Goal: Task Accomplishment & Management: Use online tool/utility

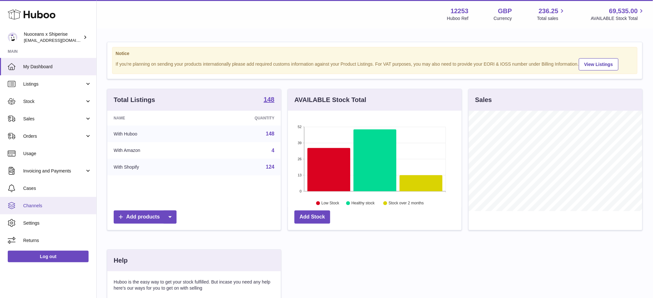
click at [36, 207] on span "Channels" at bounding box center [57, 206] width 68 height 6
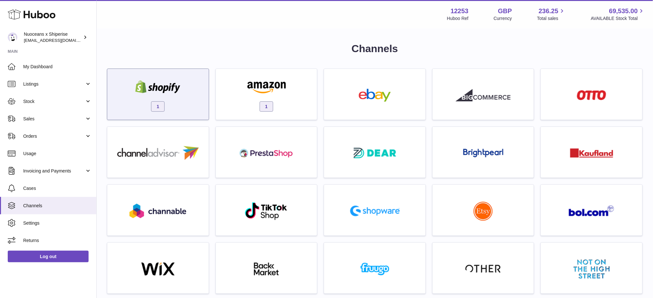
click at [193, 93] on div "1" at bounding box center [157, 95] width 95 height 41
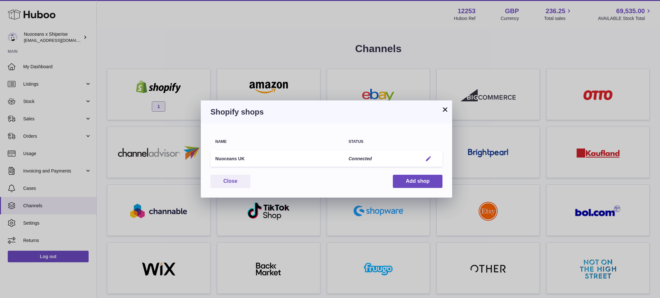
click at [425, 158] on em "button" at bounding box center [428, 159] width 7 height 7
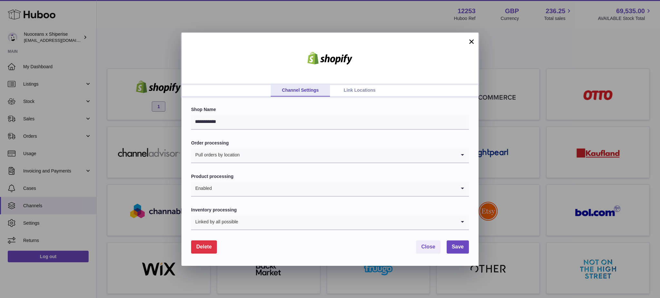
click at [206, 246] on span "Delete" at bounding box center [203, 246] width 15 height 5
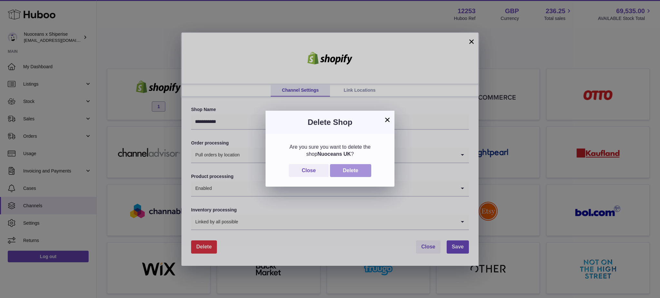
click at [361, 172] on button "Delete" at bounding box center [350, 170] width 41 height 13
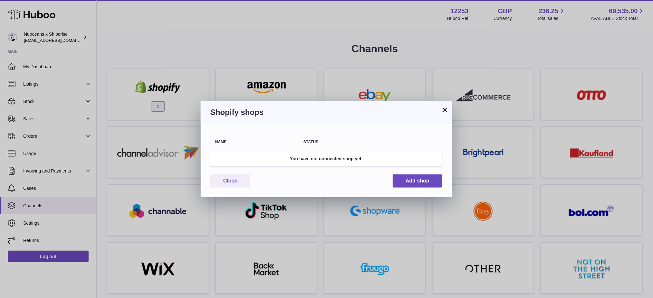
click at [444, 110] on button "×" at bounding box center [445, 110] width 8 height 8
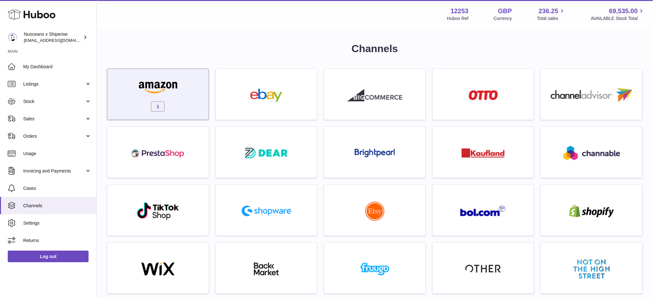
click at [172, 93] on div at bounding box center [157, 88] width 55 height 14
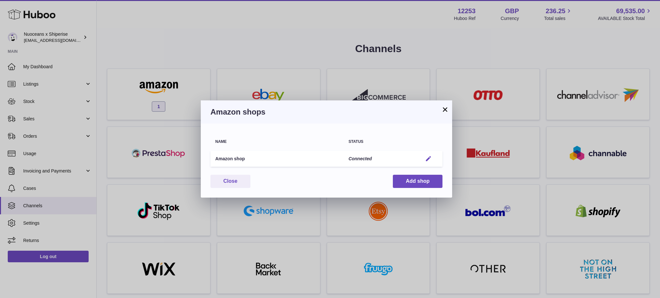
click at [431, 157] on em "button" at bounding box center [428, 159] width 7 height 7
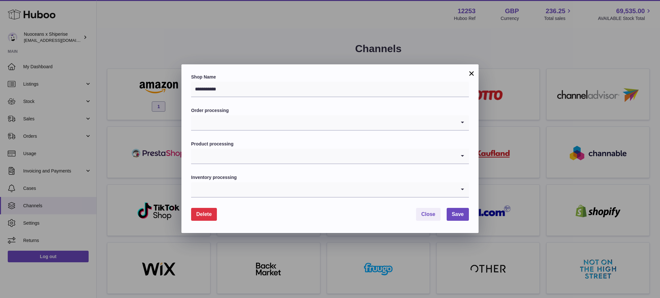
click at [207, 214] on span "Delete" at bounding box center [203, 214] width 15 height 5
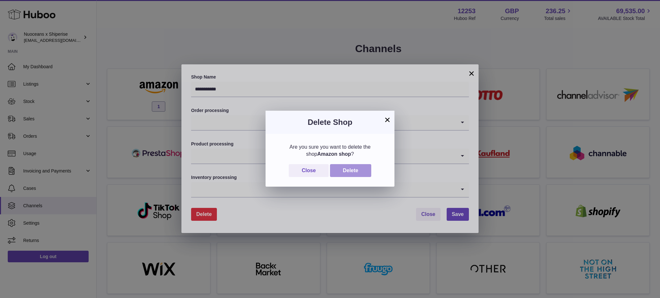
click at [363, 169] on button "Delete" at bounding box center [350, 170] width 41 height 13
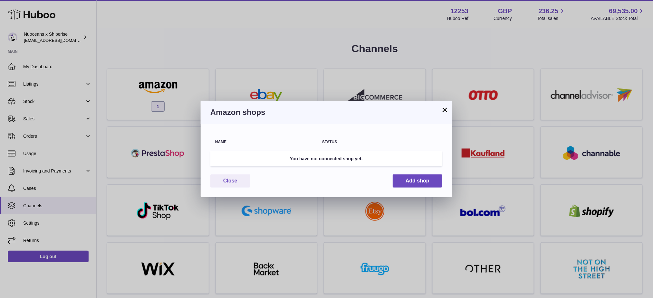
click at [442, 108] on button "×" at bounding box center [445, 110] width 8 height 8
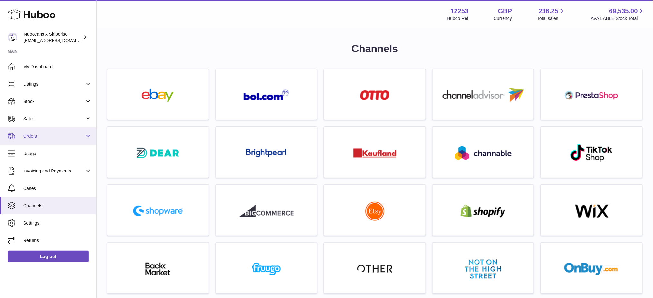
click at [45, 135] on span "Orders" at bounding box center [54, 136] width 62 height 6
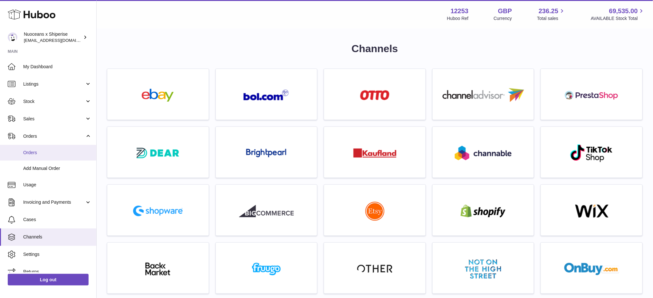
click at [53, 152] on span "Orders" at bounding box center [57, 153] width 68 height 6
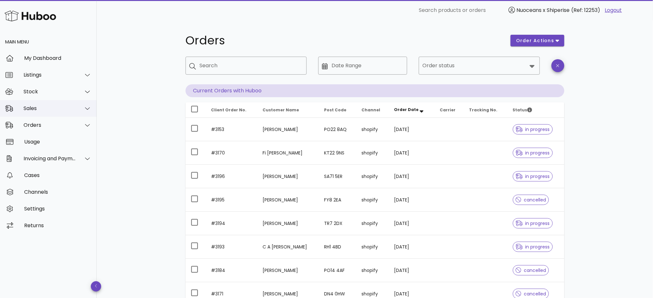
click at [37, 113] on div "Sales" at bounding box center [48, 108] width 97 height 17
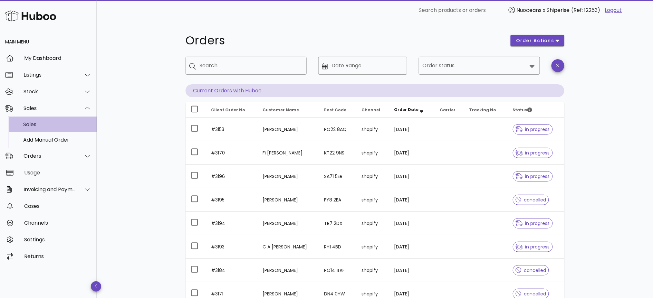
click at [43, 119] on div "Sales" at bounding box center [57, 125] width 68 height 14
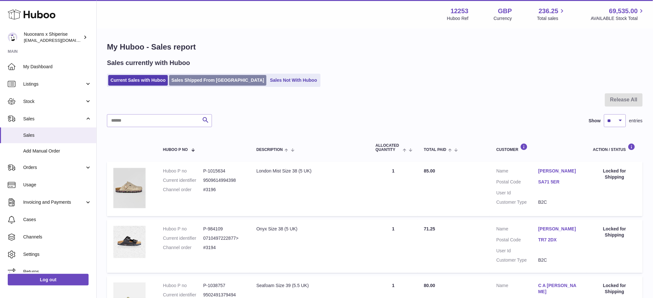
click at [196, 85] on link "Sales Shipped From Huboo" at bounding box center [217, 80] width 97 height 11
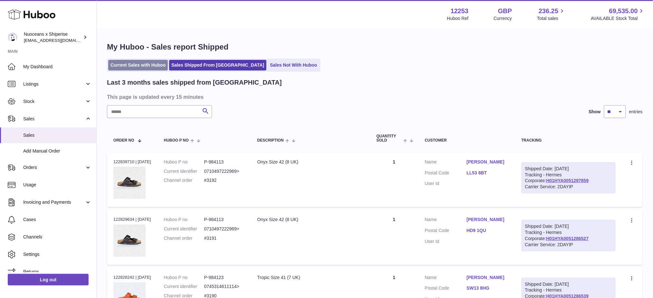
click at [141, 65] on link "Current Sales with Huboo" at bounding box center [138, 65] width 60 height 11
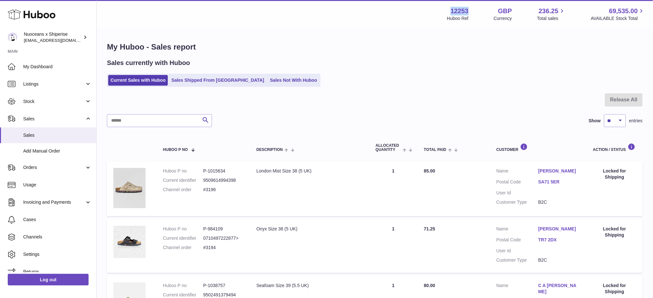
drag, startPoint x: 468, startPoint y: 8, endPoint x: 446, endPoint y: 8, distance: 22.5
click at [447, 9] on div "12253 Huboo Ref GBP Currency 236.25 Total sales 69,535.00 AVAILABLE Stock Total" at bounding box center [546, 14] width 198 height 15
copy strong "12253"
drag, startPoint x: 31, startPoint y: 154, endPoint x: 43, endPoint y: 158, distance: 12.7
click at [31, 154] on link "Add Manual Order" at bounding box center [48, 151] width 96 height 16
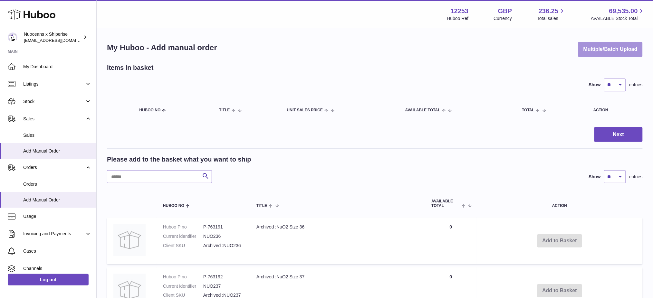
click at [620, 47] on button "Multiple/Batch Upload" at bounding box center [610, 49] width 64 height 15
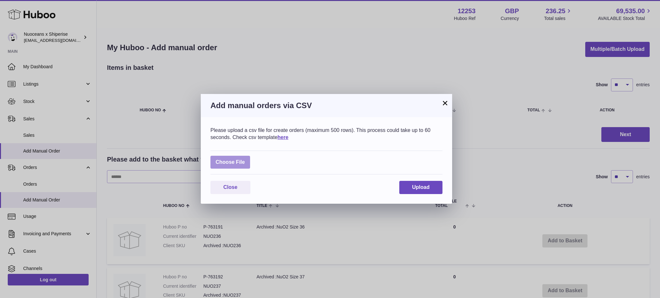
click at [233, 163] on label at bounding box center [230, 162] width 40 height 13
click at [245, 159] on input "file" at bounding box center [245, 159] width 0 height 0
type input "**********"
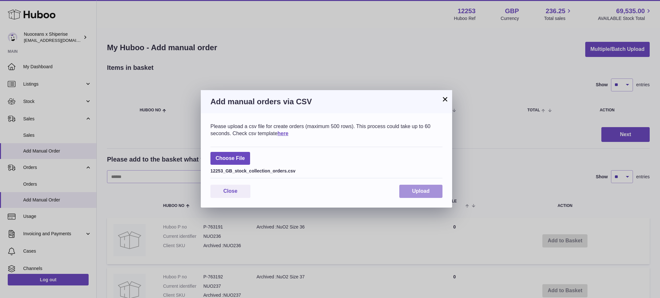
click at [408, 186] on button "Upload" at bounding box center [420, 191] width 43 height 13
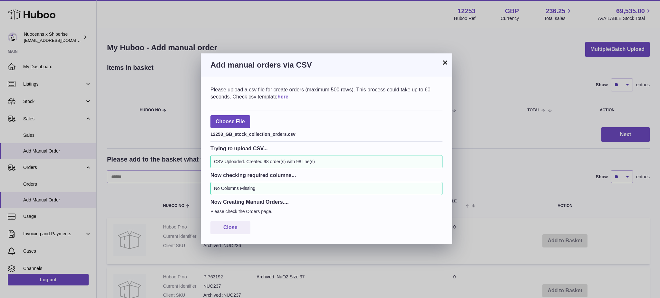
click at [443, 65] on button "×" at bounding box center [445, 63] width 8 height 8
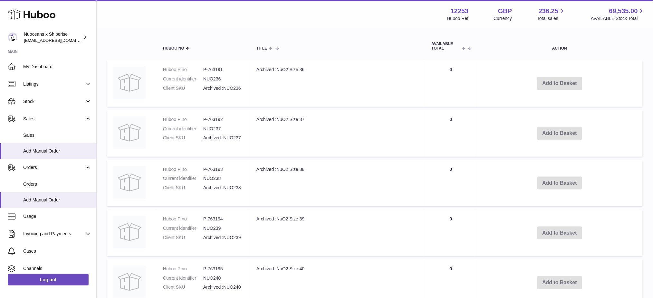
scroll to position [172, 0]
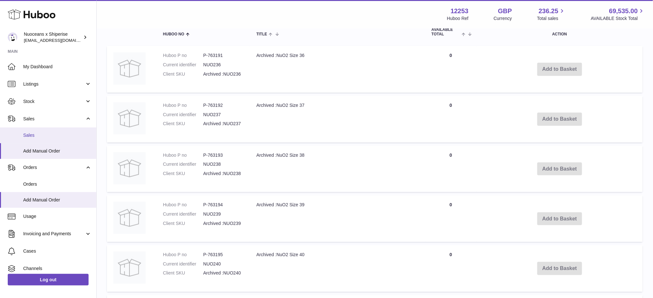
click at [40, 131] on link "Sales" at bounding box center [48, 136] width 96 height 16
